Goal: Find specific page/section: Find specific page/section

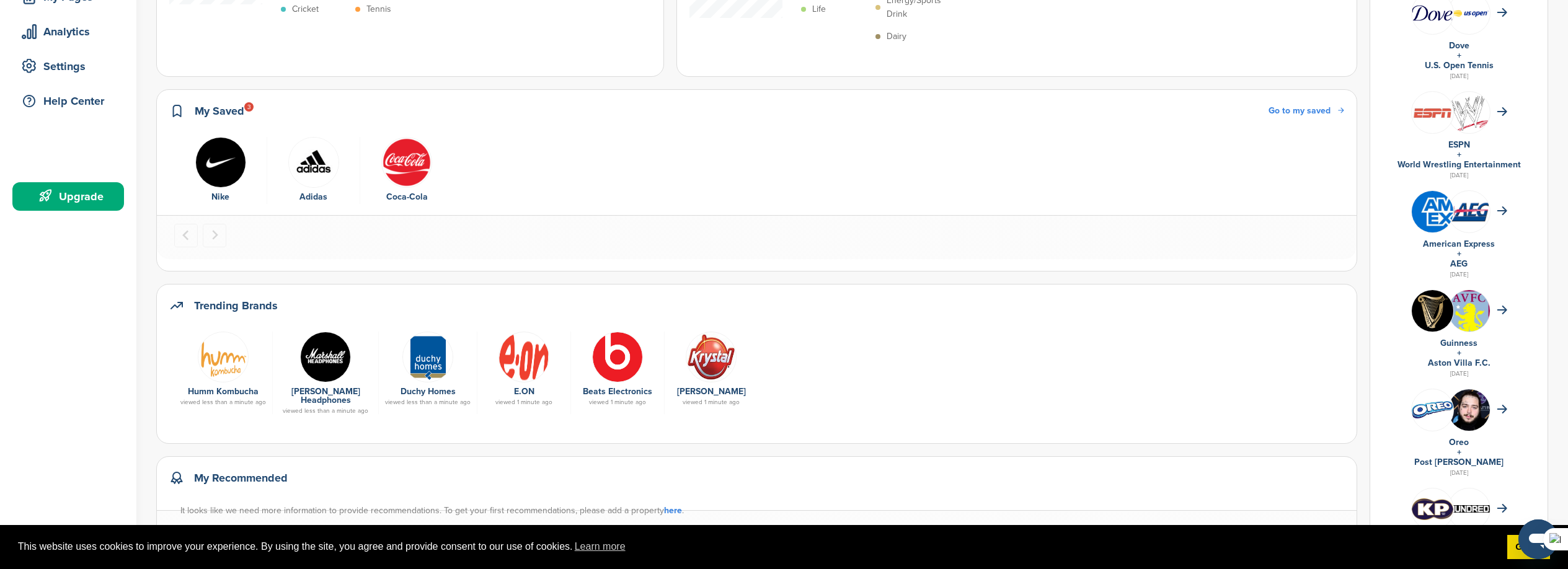
scroll to position [48, 0]
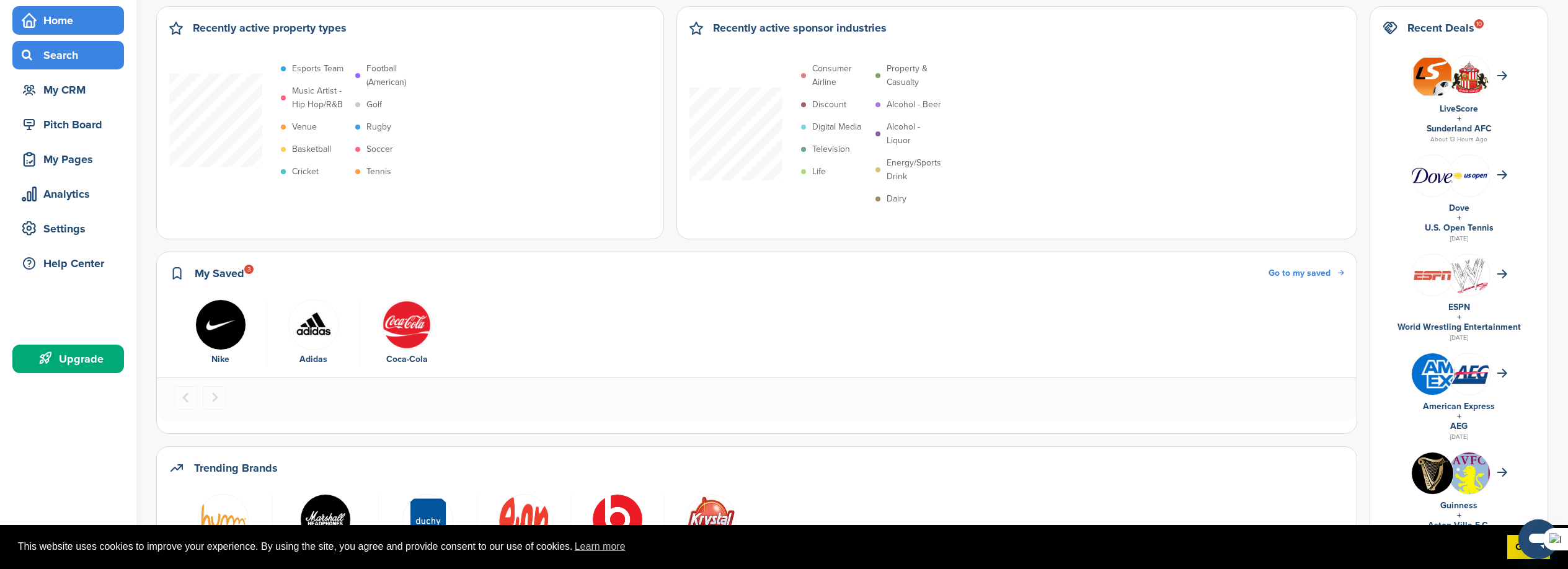
click at [69, 47] on div "Search" at bounding box center [71, 55] width 106 height 23
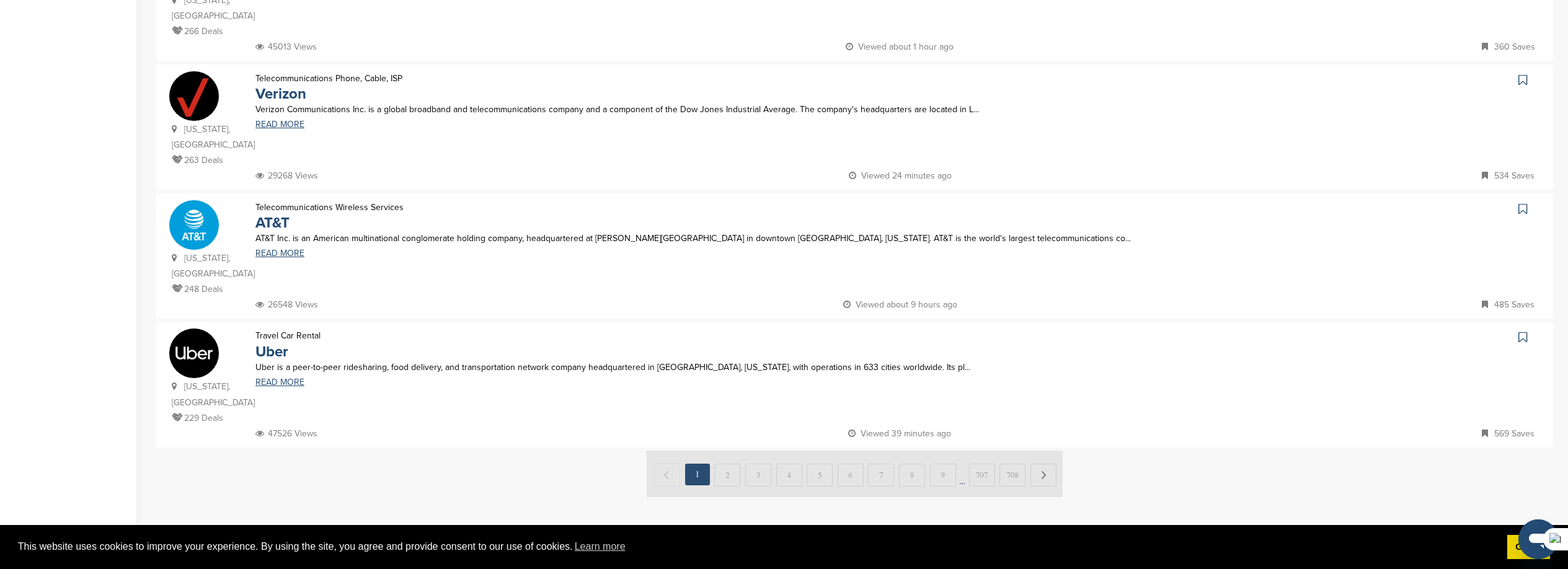
scroll to position [1107, 0]
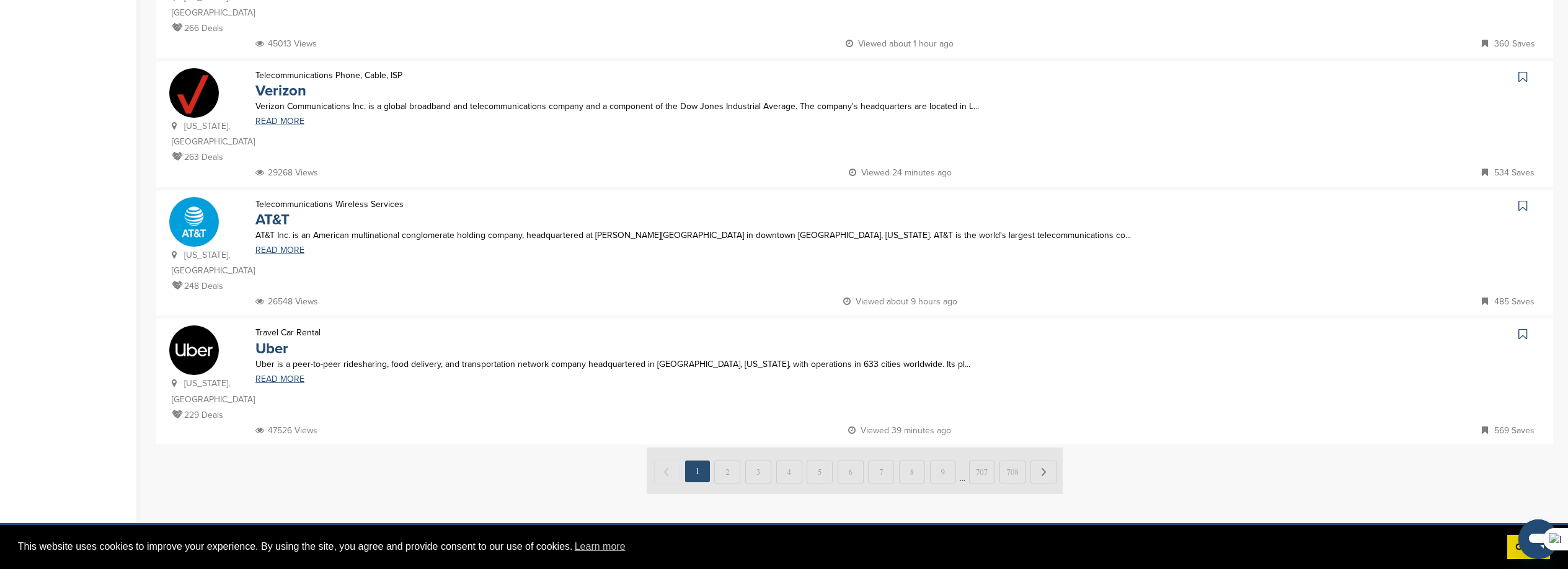
click at [724, 447] on img at bounding box center [854, 471] width 416 height 47
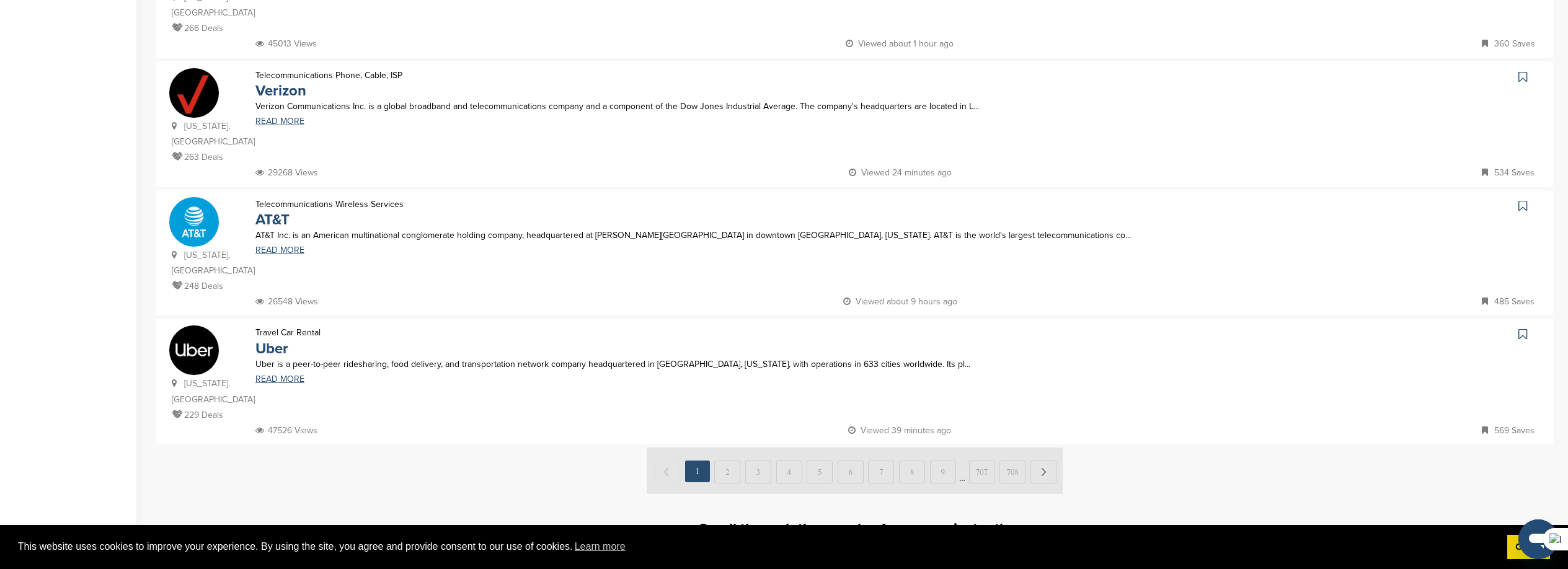
click at [1039, 447] on img at bounding box center [854, 471] width 416 height 47
click at [729, 447] on img at bounding box center [854, 471] width 416 height 47
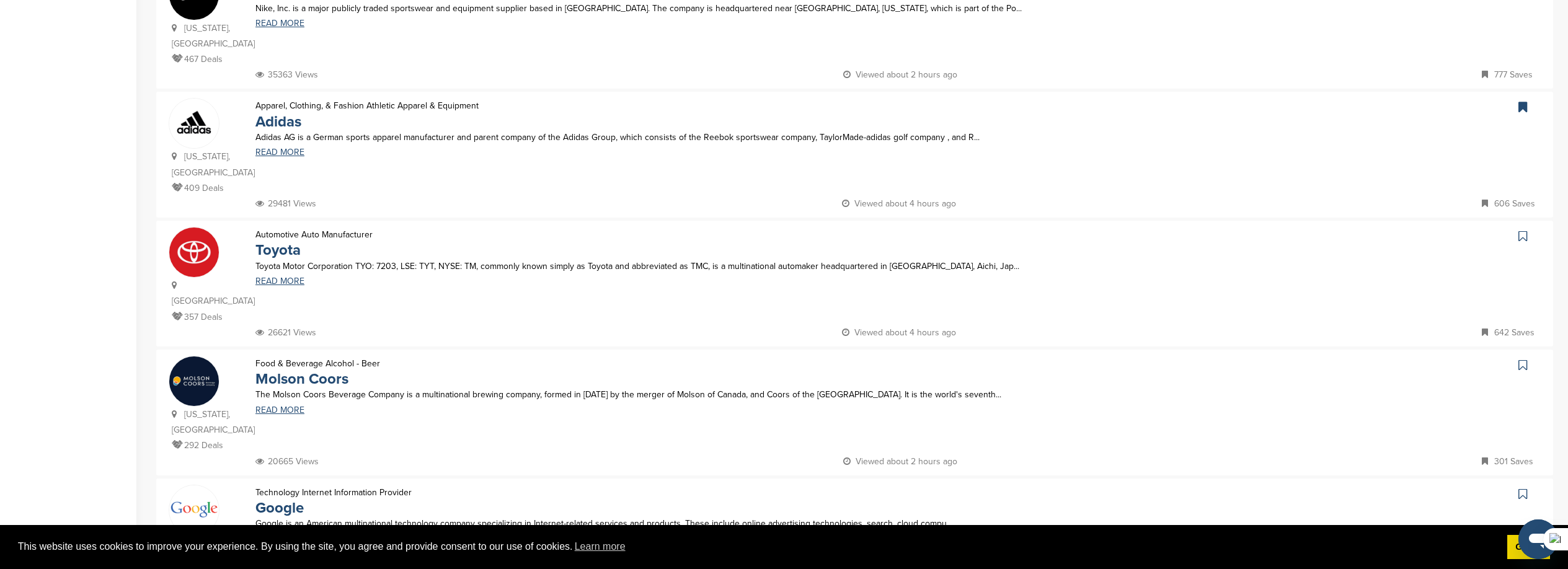
scroll to position [547, 0]
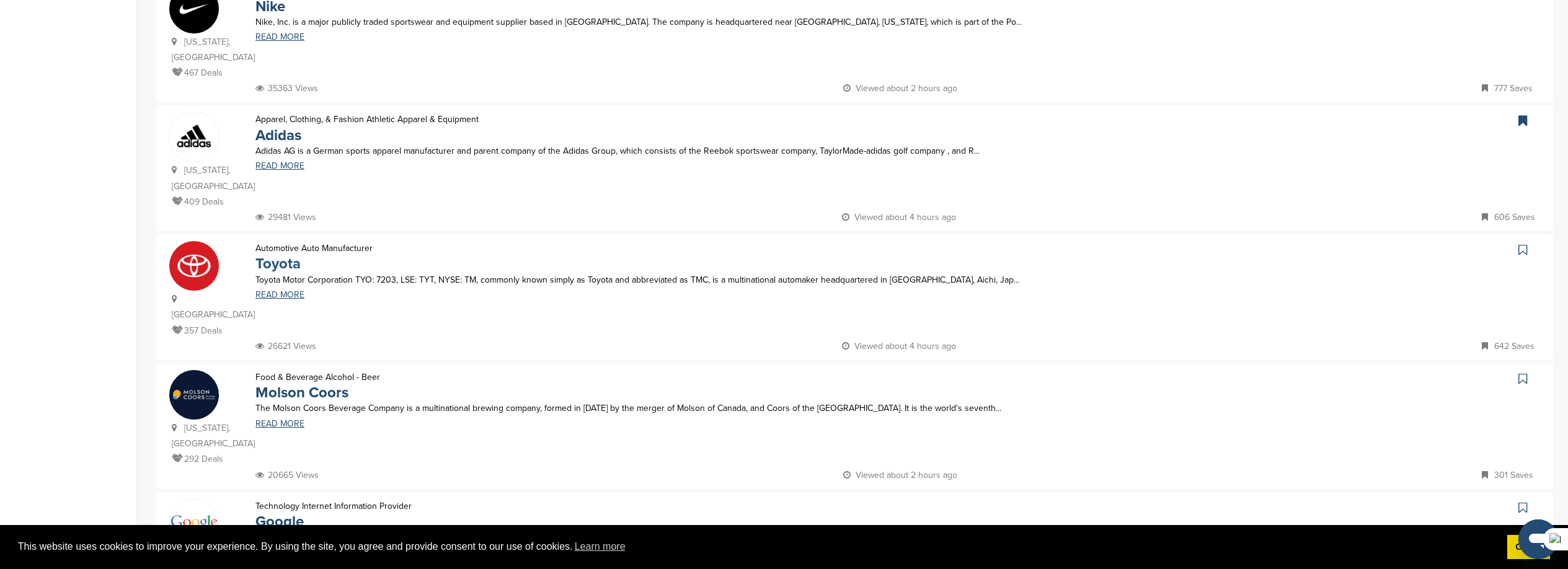
click at [283, 255] on link "Toyota" at bounding box center [278, 263] width 45 height 18
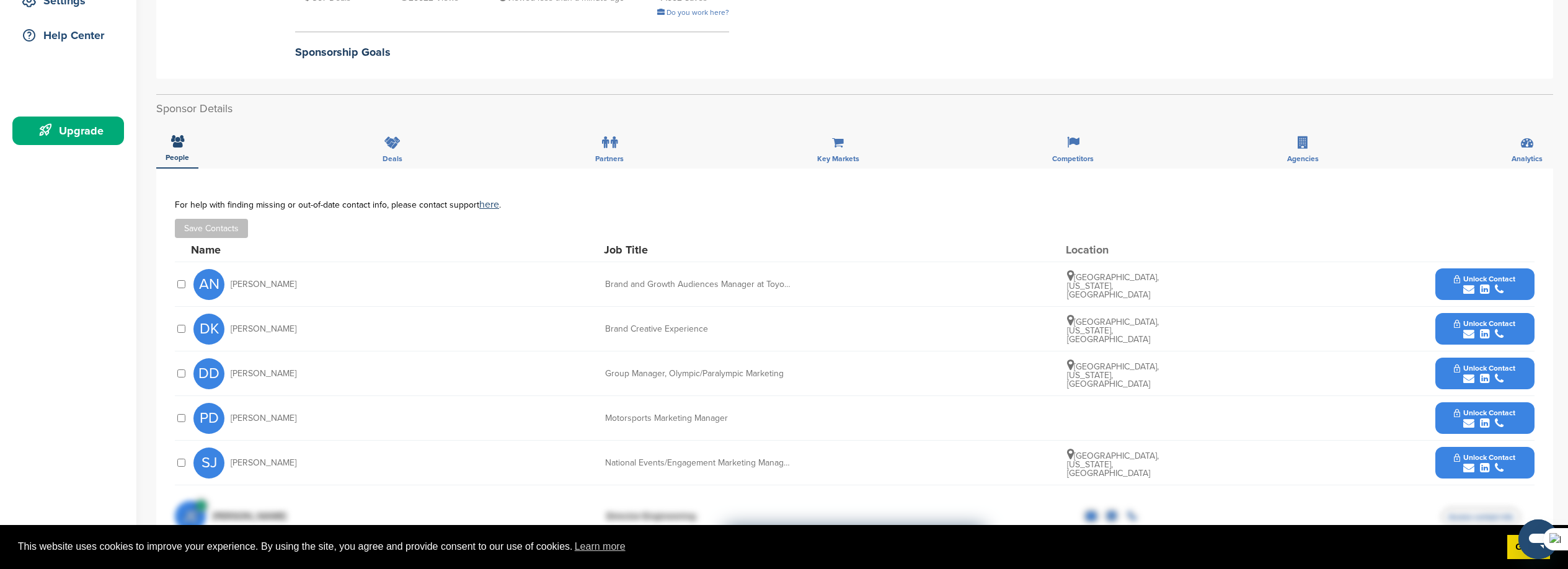
scroll to position [275, 0]
drag, startPoint x: 269, startPoint y: 331, endPoint x: 231, endPoint y: 331, distance: 38.0
click at [231, 331] on div "DK [PERSON_NAME]" at bounding box center [261, 331] width 137 height 31
